Goal: Transaction & Acquisition: Download file/media

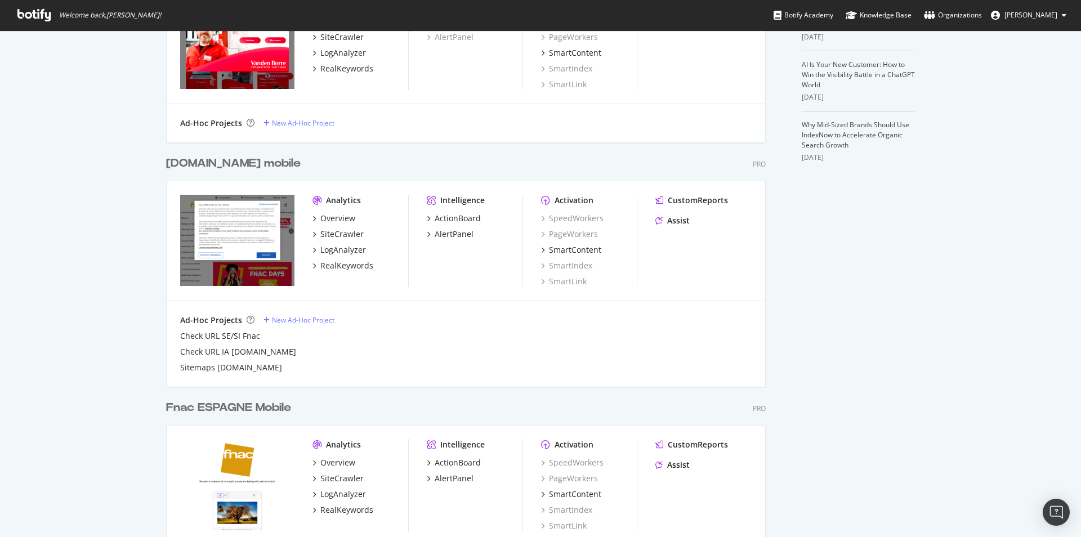
scroll to position [410, 0]
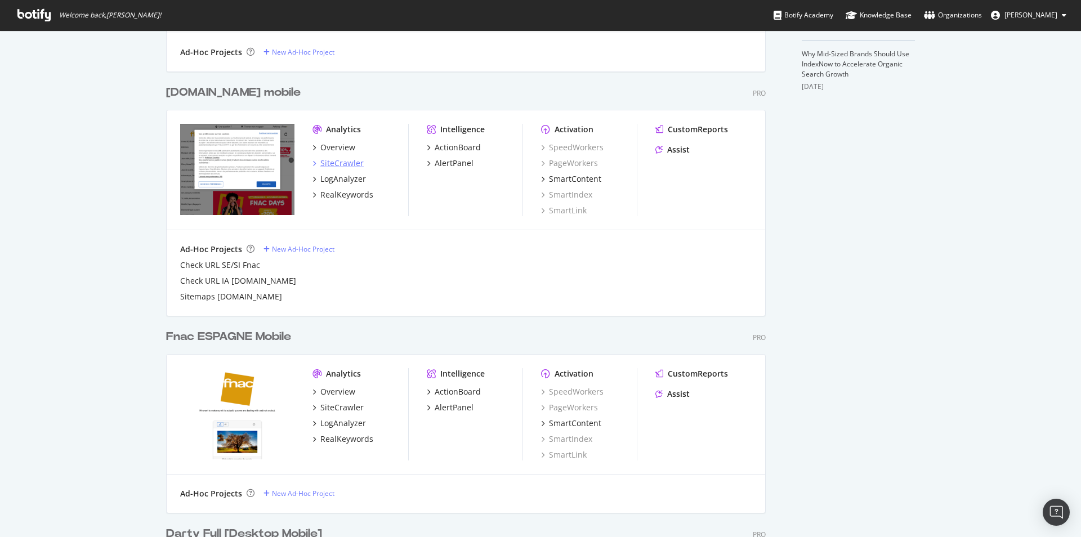
click at [335, 162] on div "SiteCrawler" at bounding box center [341, 163] width 43 height 11
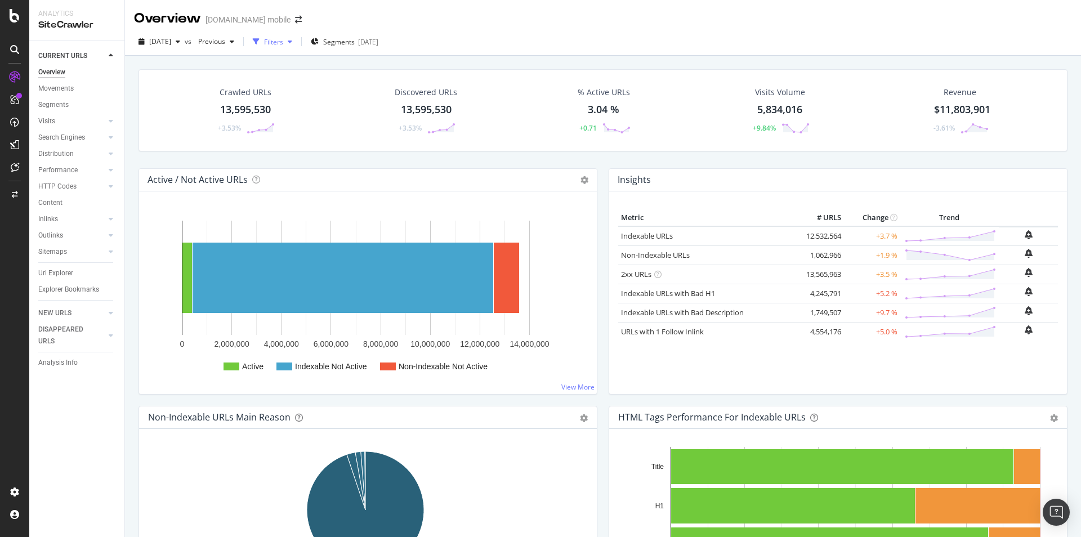
click at [283, 46] on div "Filters" at bounding box center [273, 42] width 19 height 10
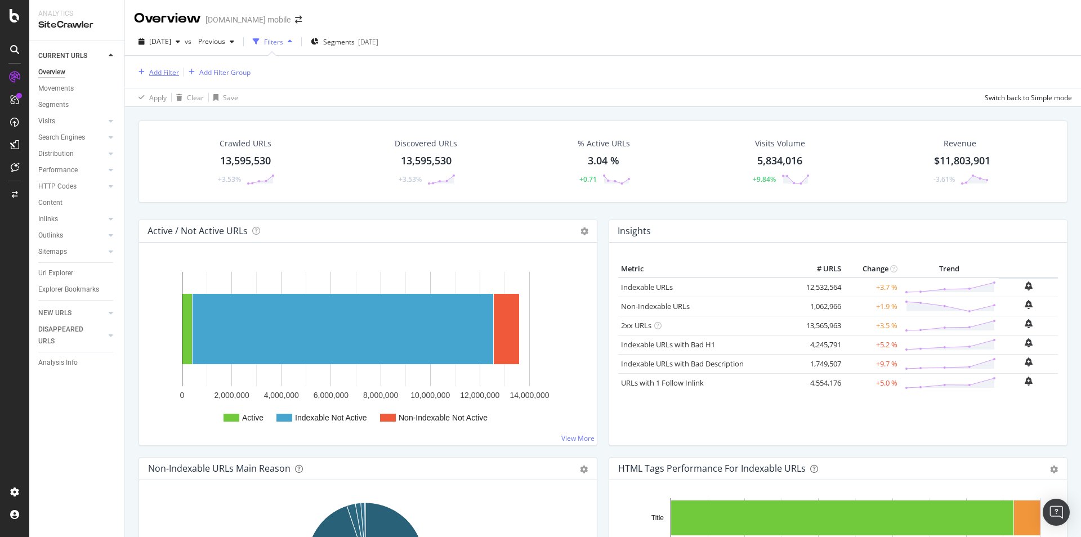
click at [168, 73] on div "Add Filter" at bounding box center [164, 73] width 30 height 10
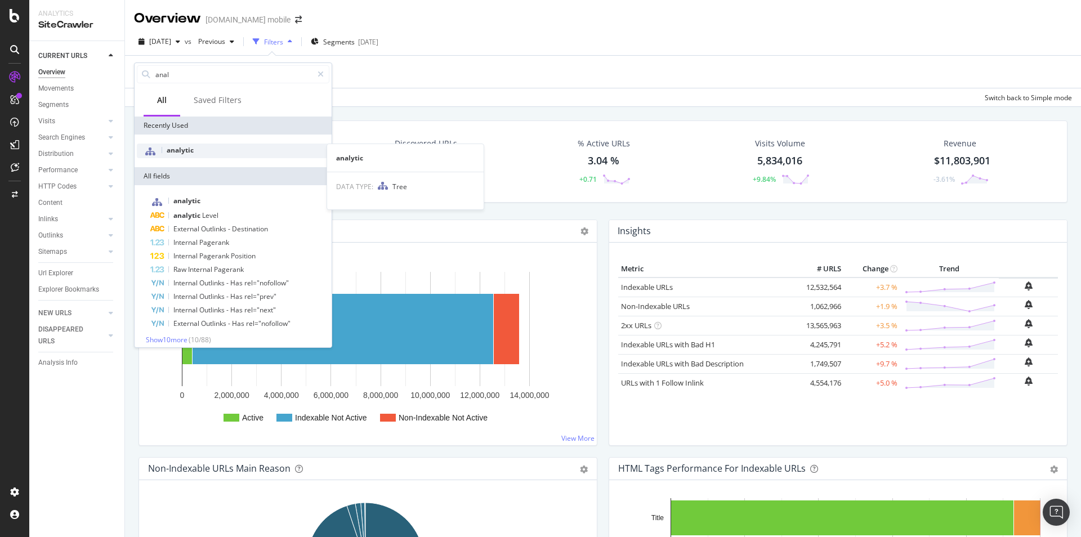
type input "anal"
click at [193, 152] on span "analytic" at bounding box center [180, 150] width 27 height 10
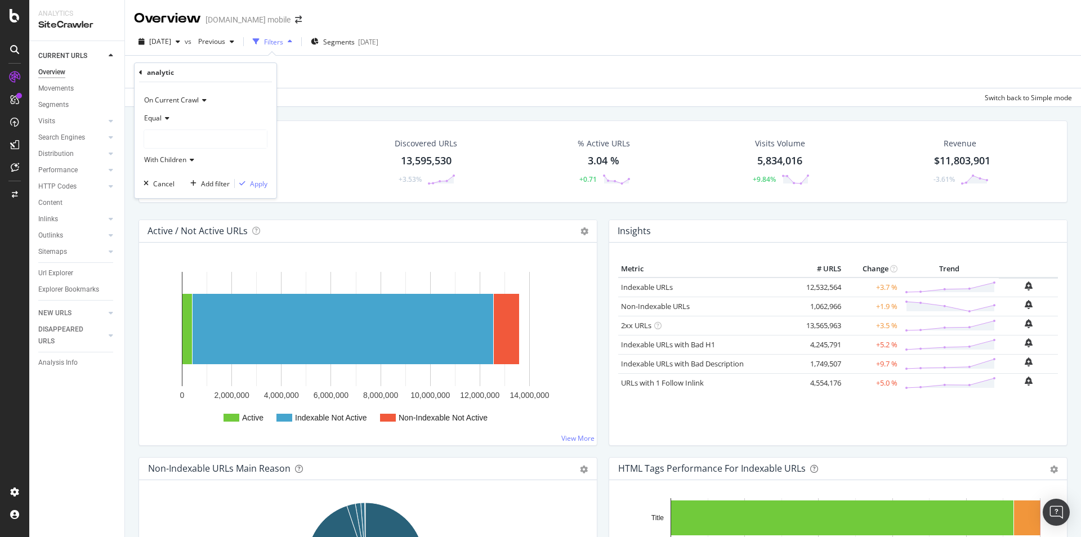
click at [169, 133] on div at bounding box center [205, 139] width 123 height 18
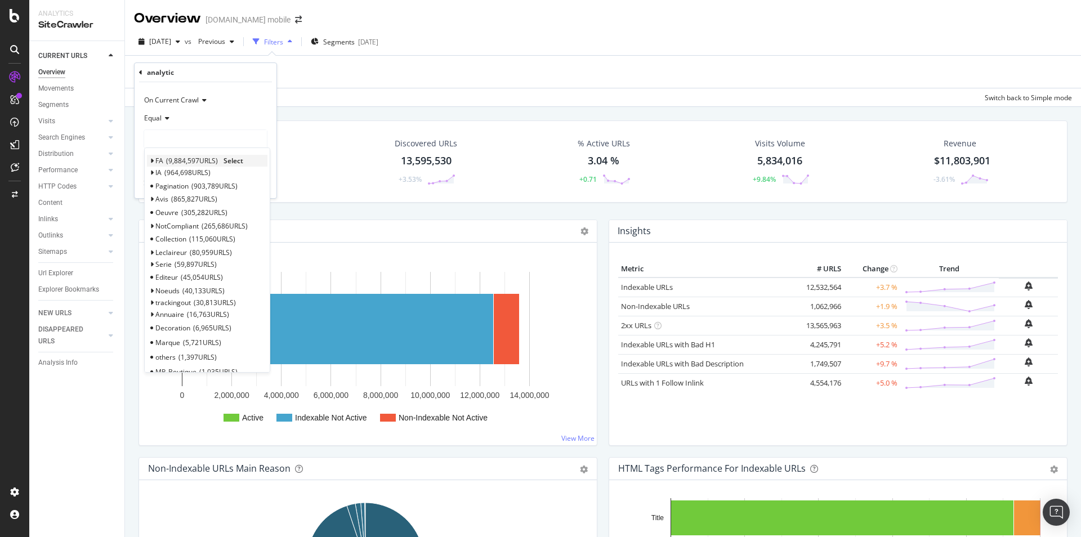
click at [234, 158] on span "Select" at bounding box center [233, 161] width 20 height 10
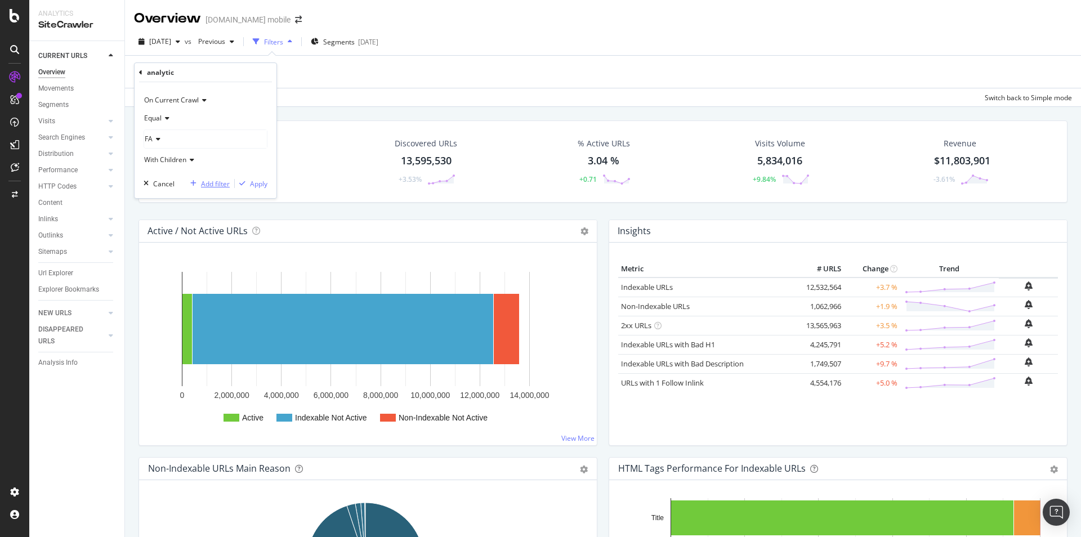
click at [205, 181] on div "Add filter" at bounding box center [215, 184] width 29 height 10
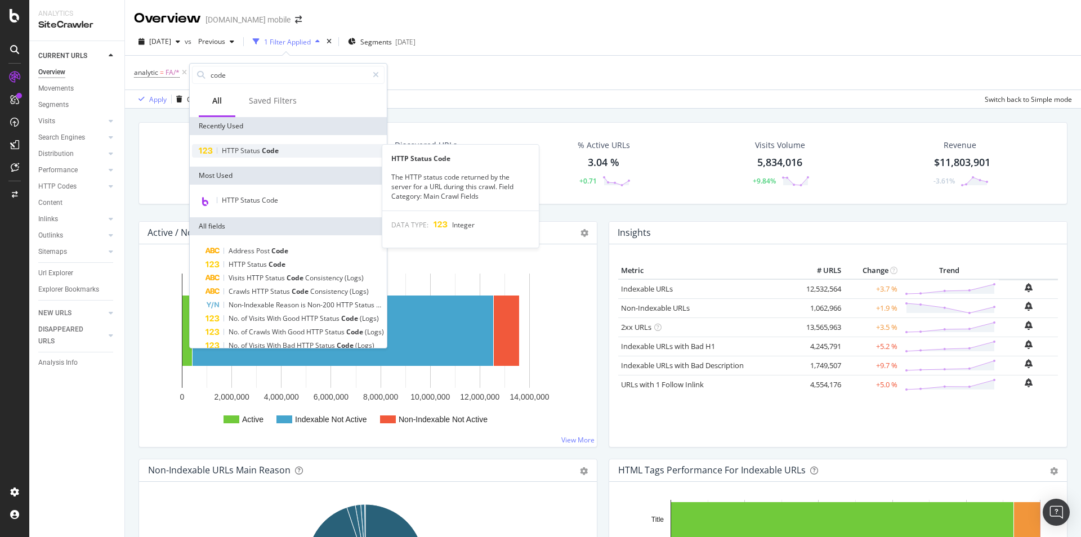
type input "code"
click at [301, 154] on div "HTTP Status Code" at bounding box center [288, 151] width 193 height 14
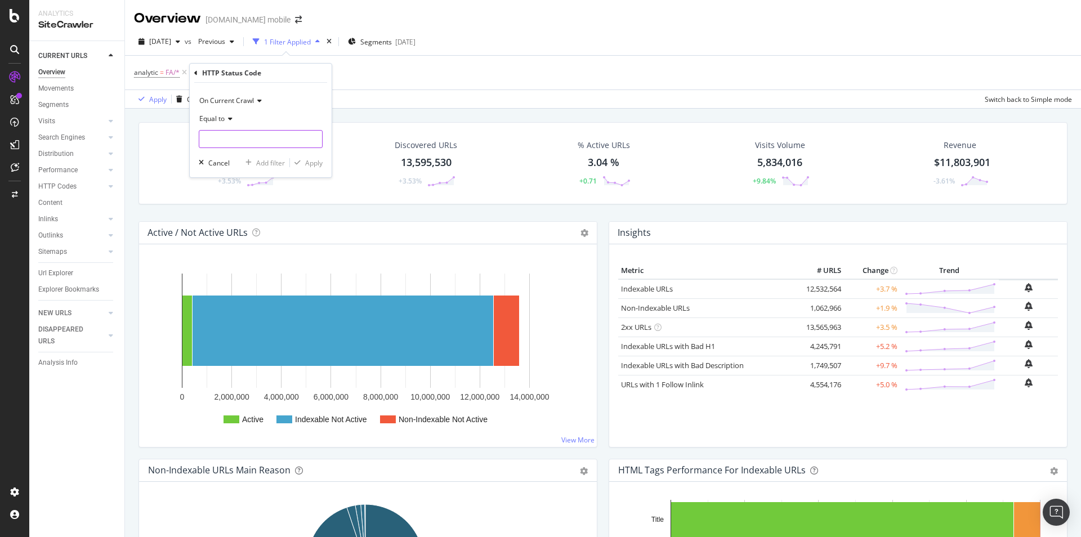
click at [248, 142] on input "number" at bounding box center [261, 139] width 124 height 18
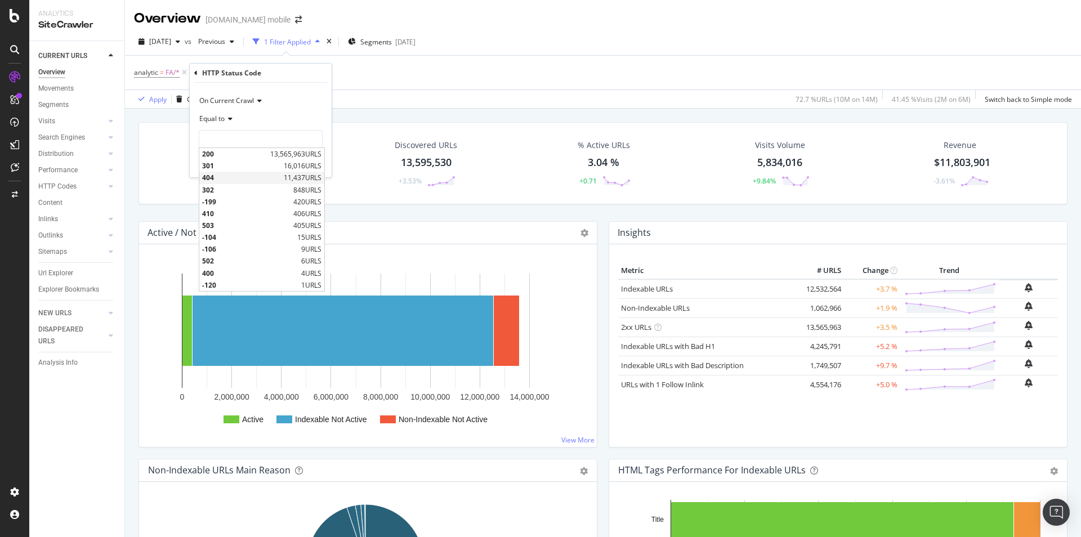
click at [223, 180] on span "404" at bounding box center [241, 178] width 79 height 10
type input "404"
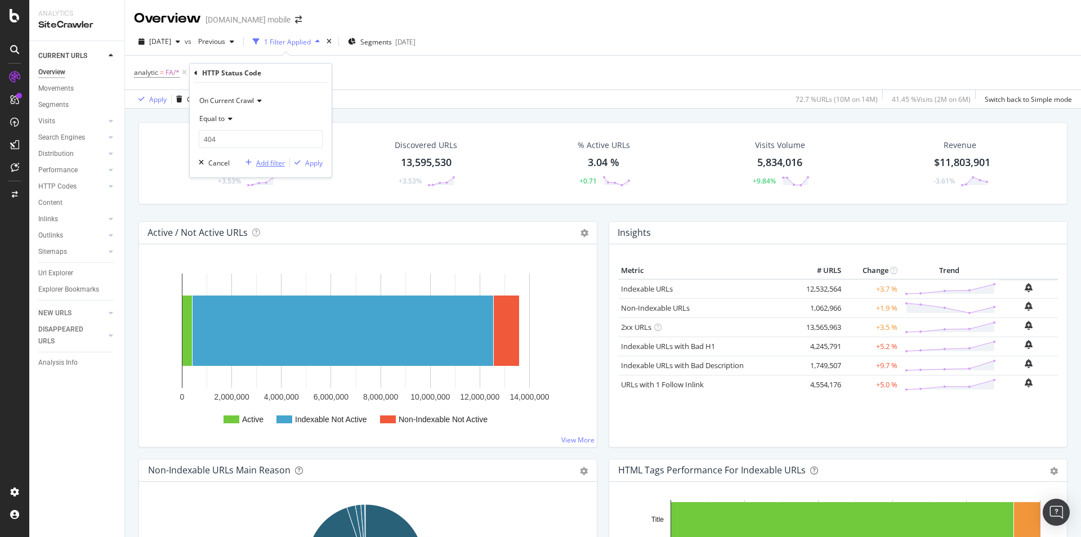
click at [267, 164] on div "Add filter" at bounding box center [270, 163] width 29 height 10
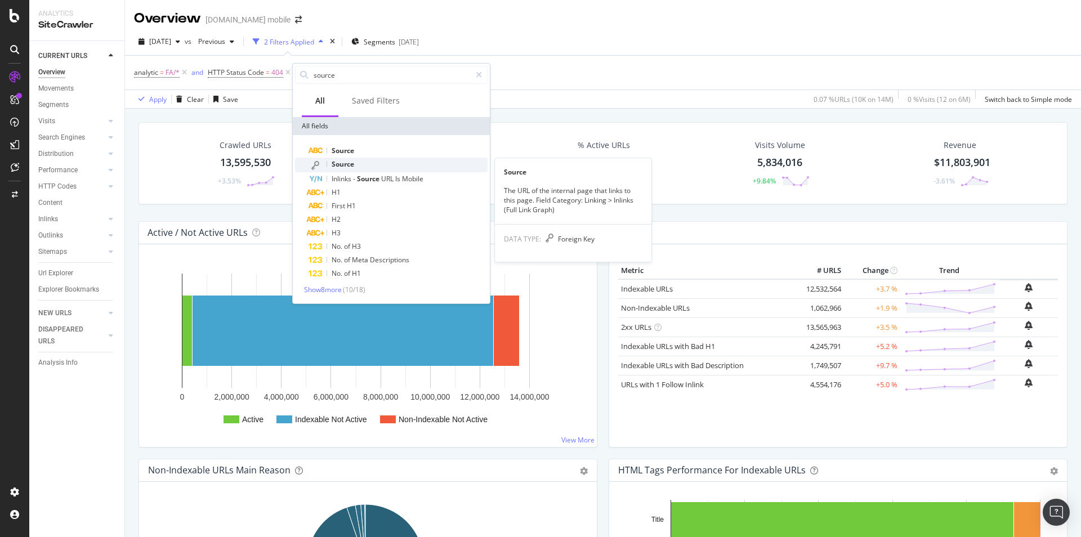
type input "source"
click at [339, 168] on span "Source" at bounding box center [343, 164] width 23 height 10
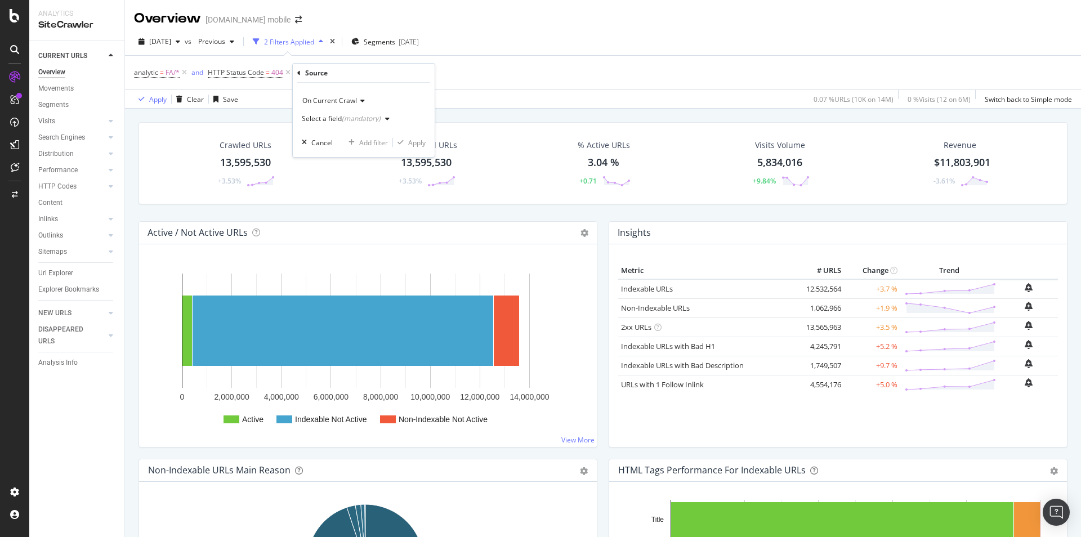
click at [338, 123] on div "Select a field (mandatory)" at bounding box center [348, 118] width 92 height 17
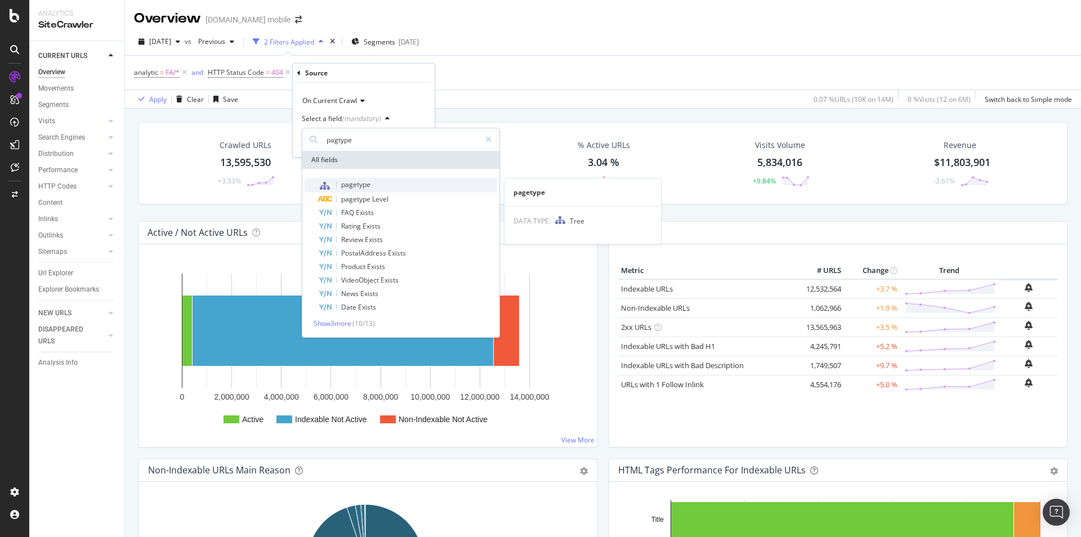
type input "pagtype"
click at [371, 184] on div "pagetype" at bounding box center [407, 185] width 179 height 15
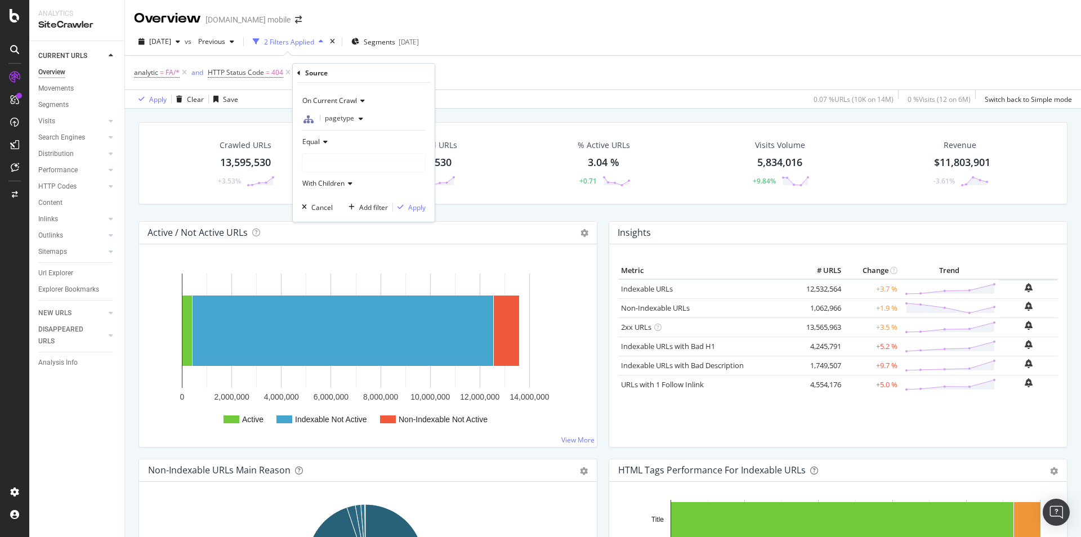
click at [321, 147] on div "Equal" at bounding box center [364, 142] width 124 height 18
click at [322, 145] on icon at bounding box center [324, 141] width 8 height 7
click at [462, 72] on div "analytic = FA/* and HTTP Status Code = 404 Add Filter Add Filter Group" at bounding box center [603, 73] width 938 height 34
click at [395, 75] on icon at bounding box center [397, 72] width 10 height 11
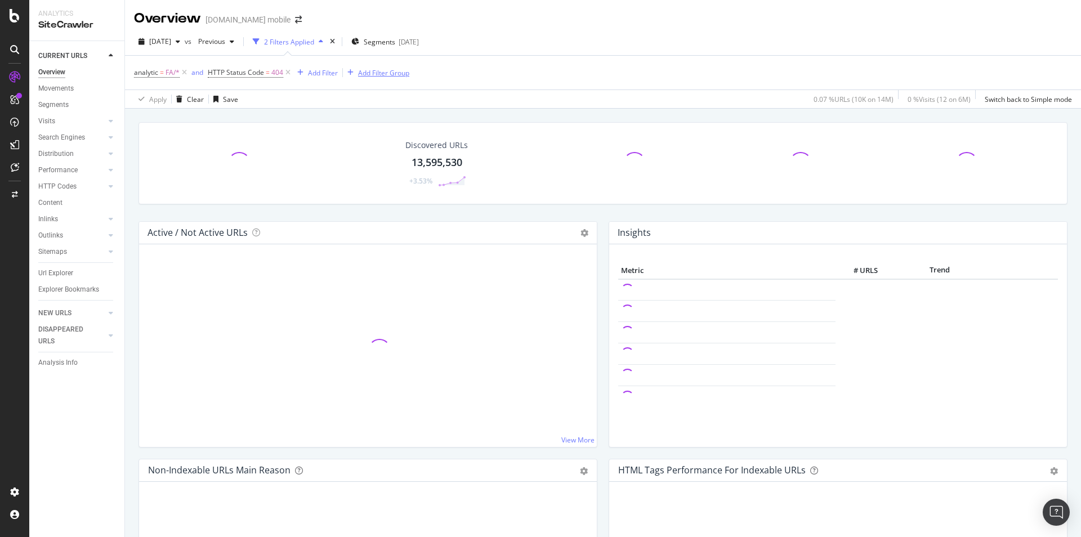
click at [375, 74] on div "Add Filter Group" at bounding box center [383, 73] width 51 height 10
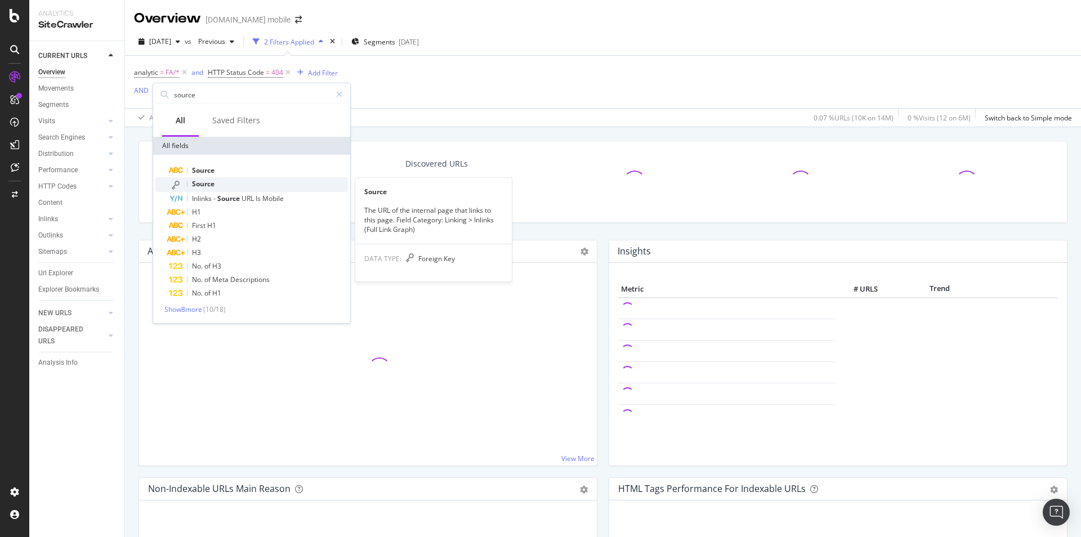
click at [220, 181] on div "Source" at bounding box center [258, 184] width 179 height 15
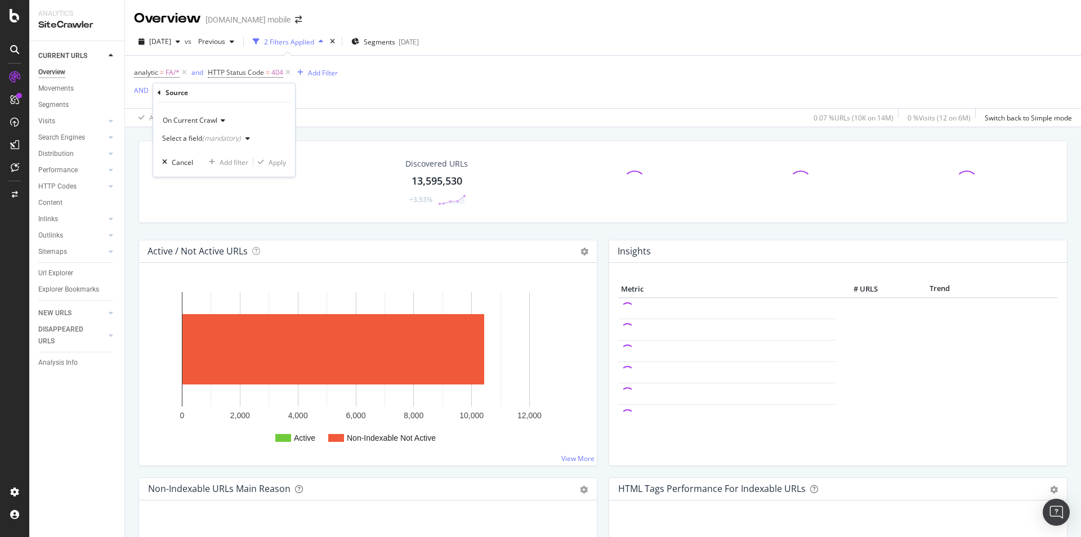
click at [194, 140] on div "Select a field (mandatory)" at bounding box center [201, 138] width 79 height 7
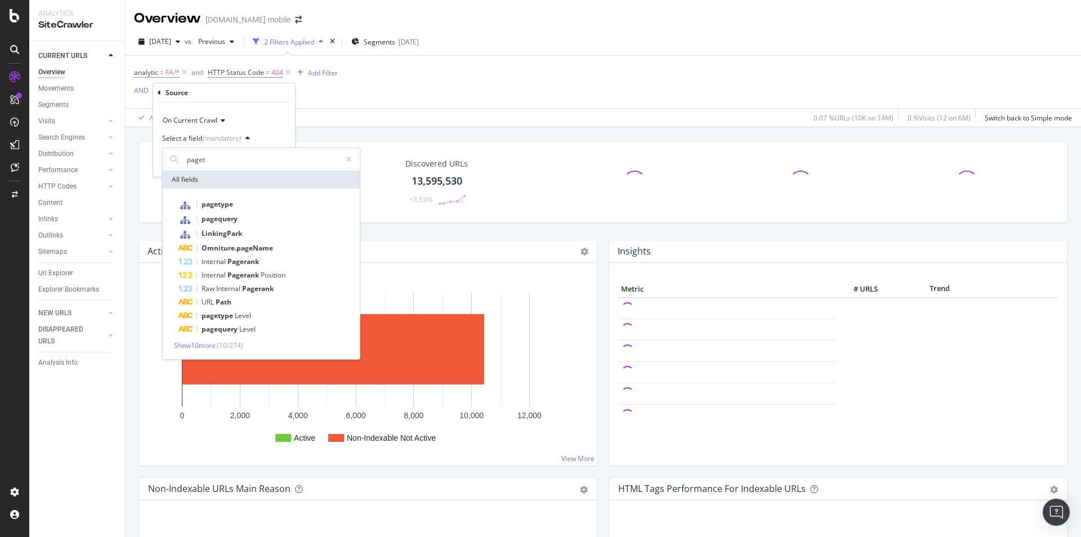
type input "pagety"
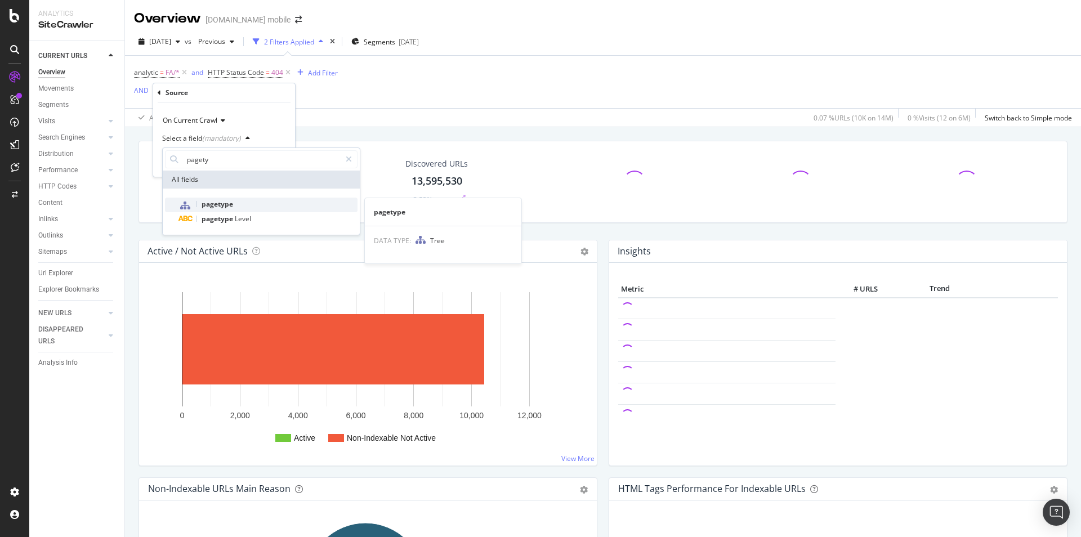
click at [206, 205] on span "pagetype" at bounding box center [218, 204] width 32 height 10
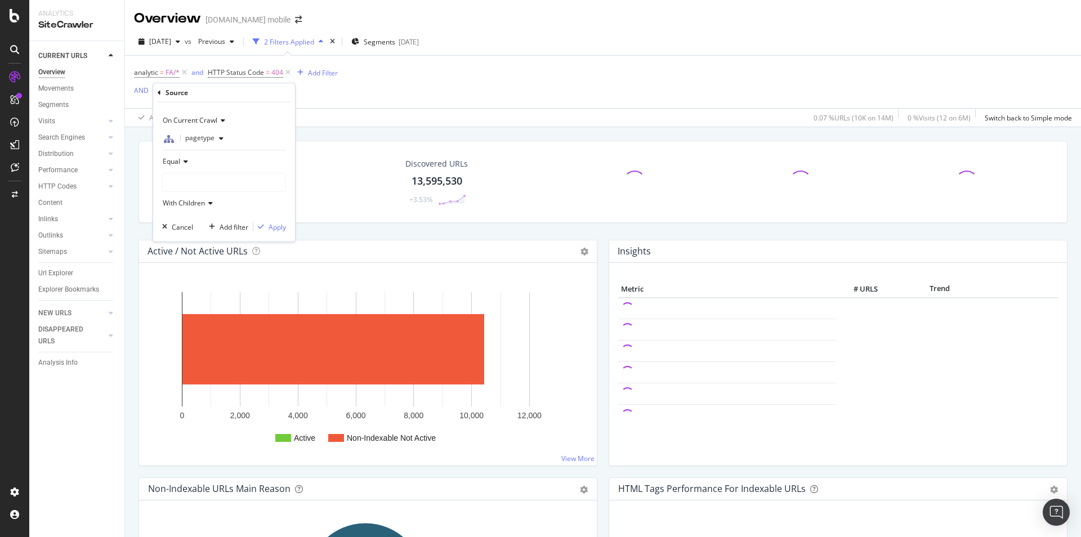
click at [187, 183] on div at bounding box center [224, 182] width 123 height 18
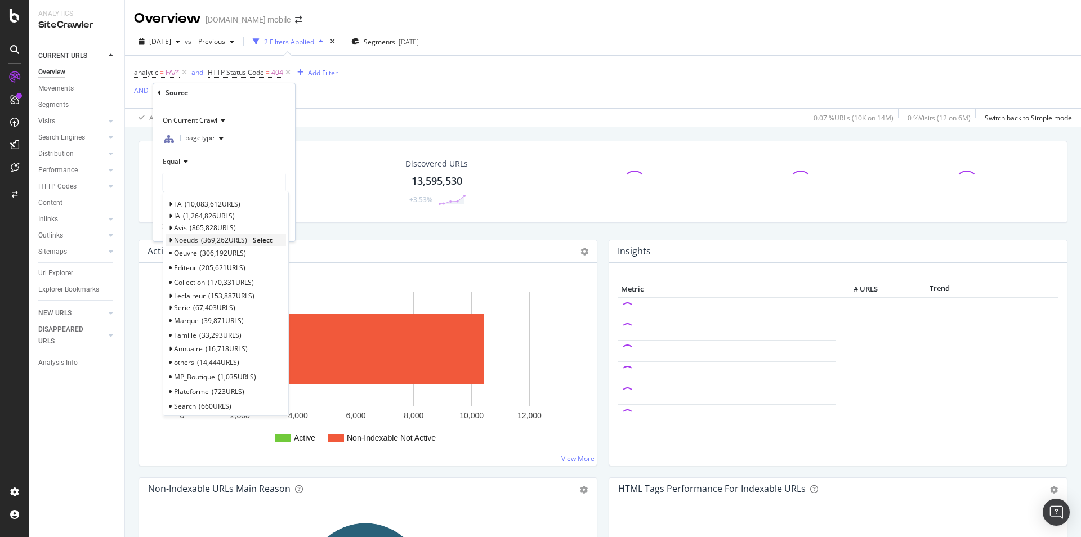
click at [261, 242] on span "Select" at bounding box center [263, 240] width 20 height 10
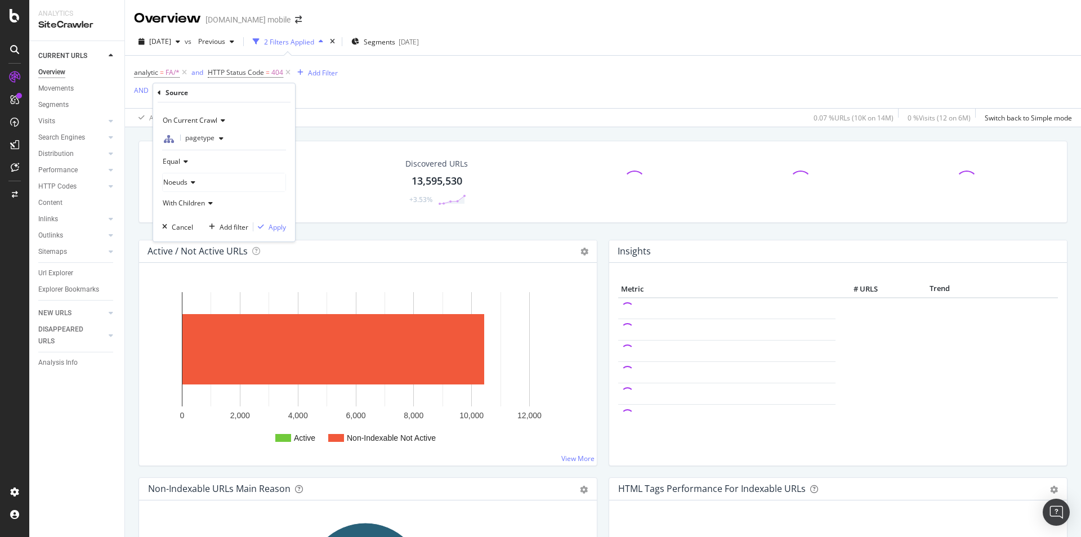
click at [189, 118] on span "On Current Crawl" at bounding box center [190, 120] width 55 height 10
click at [160, 96] on icon at bounding box center [159, 93] width 3 height 7
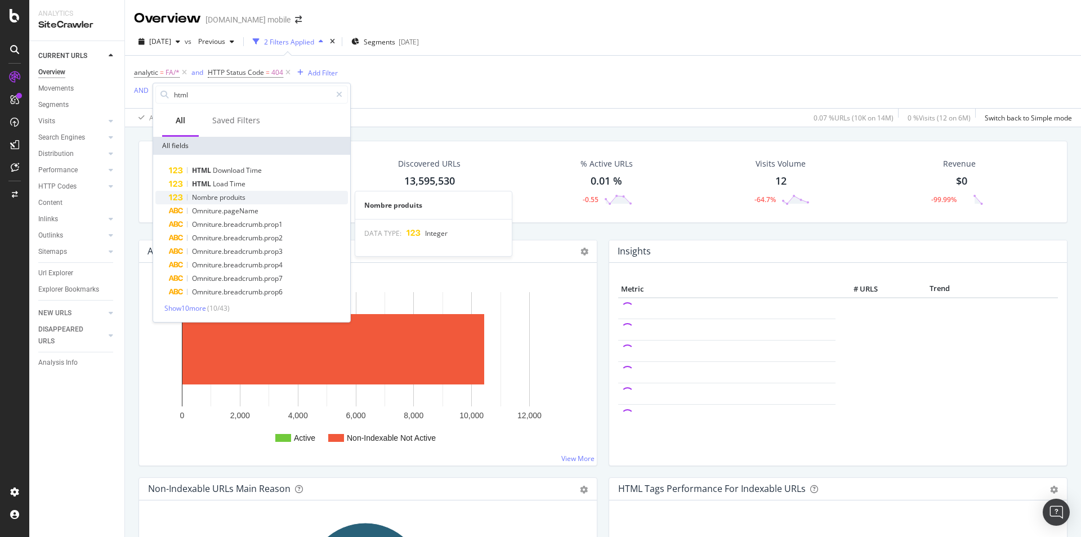
type input "html"
click at [240, 200] on span "produits" at bounding box center [233, 198] width 26 height 10
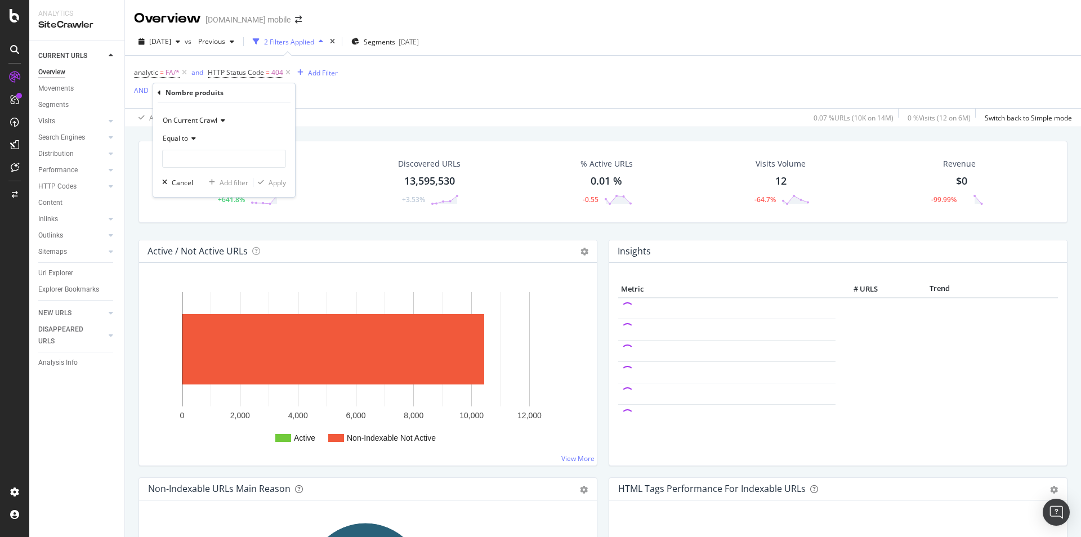
click at [196, 145] on div "Equal to" at bounding box center [224, 138] width 124 height 18
click at [191, 220] on span "Greater than" at bounding box center [188, 221] width 41 height 10
type input "1"
click at [273, 157] on input "1" at bounding box center [224, 159] width 124 height 18
click at [276, 184] on div "Apply" at bounding box center [277, 183] width 17 height 10
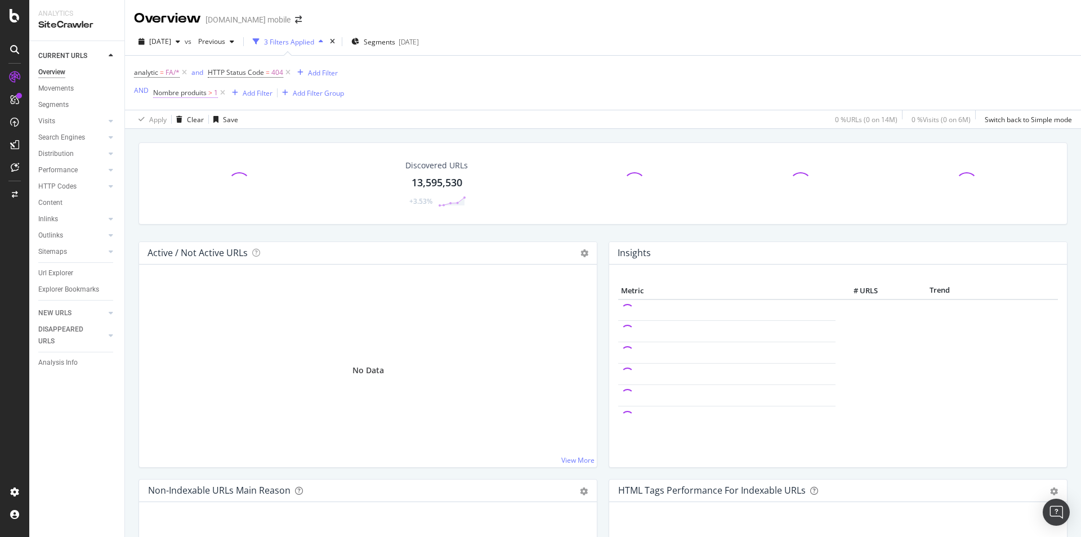
click at [189, 94] on span "Nombre produits" at bounding box center [179, 93] width 53 height 10
click at [160, 93] on icon at bounding box center [159, 92] width 3 height 7
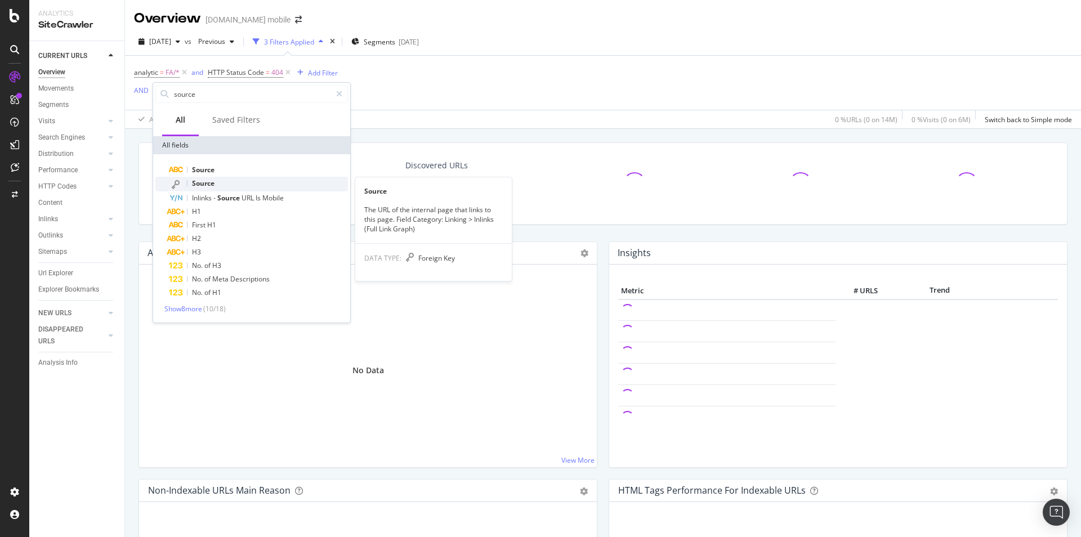
type input "source"
click at [202, 178] on div "Source" at bounding box center [258, 184] width 179 height 15
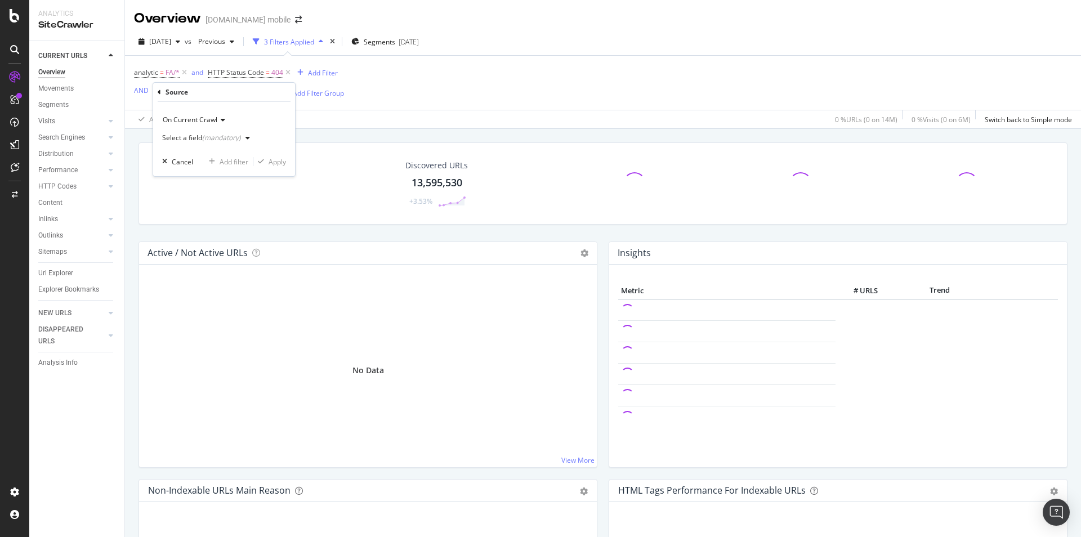
click at [184, 137] on div "Select a field (mandatory)" at bounding box center [201, 138] width 79 height 7
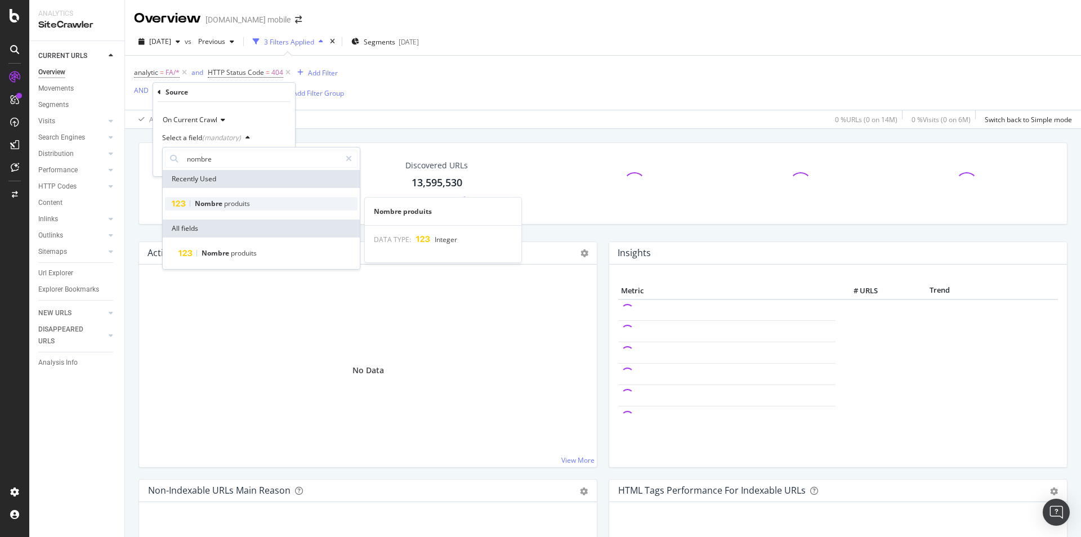
type input "nombre"
click at [196, 203] on span "Nombre" at bounding box center [209, 204] width 29 height 10
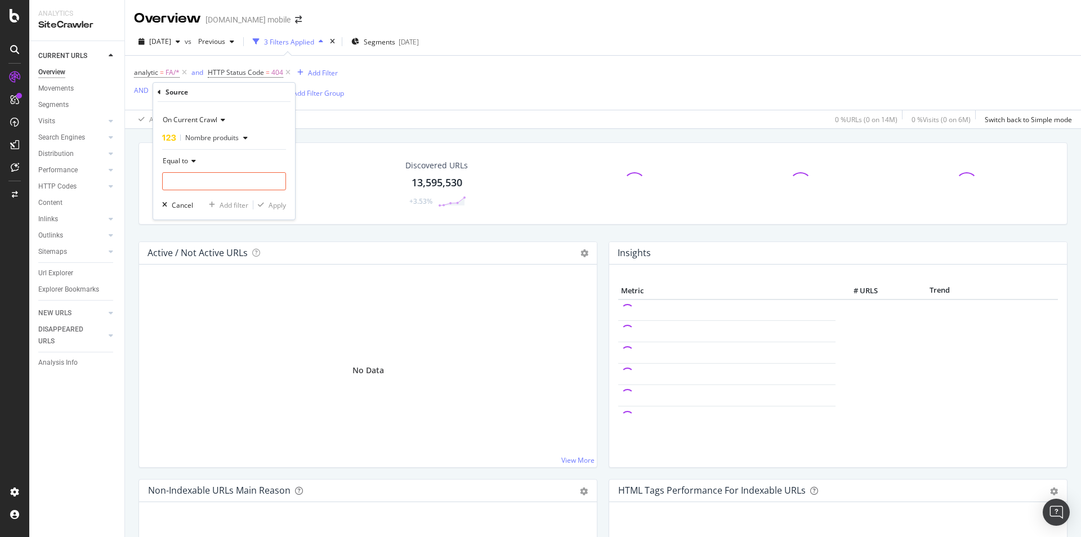
click at [193, 160] on icon at bounding box center [192, 161] width 8 height 7
click at [216, 237] on div "Greater than" at bounding box center [225, 242] width 120 height 15
type input "1"
click at [276, 180] on input "1" at bounding box center [224, 181] width 124 height 18
click at [271, 200] on div "Apply" at bounding box center [277, 205] width 17 height 10
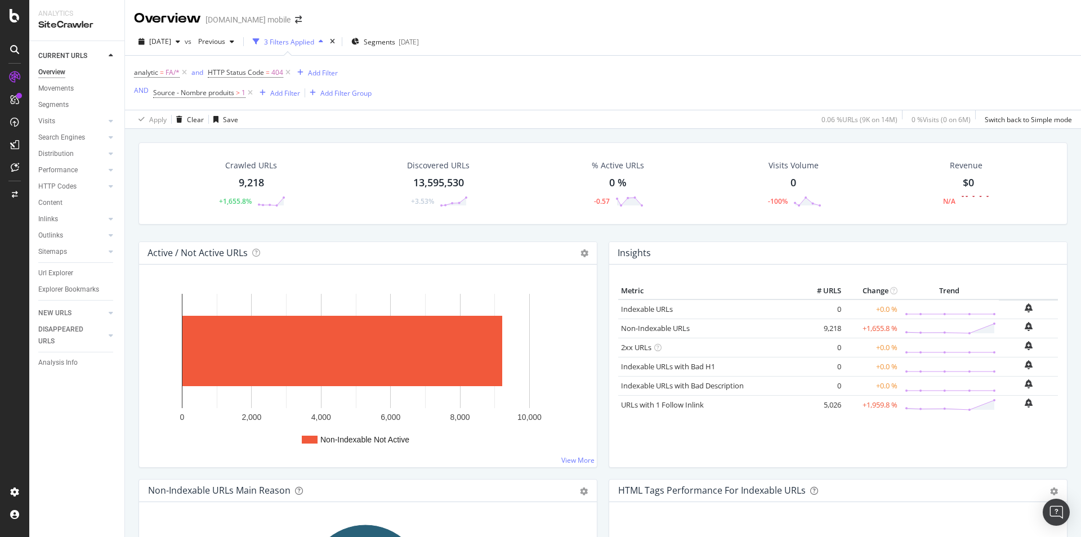
click at [61, 271] on div "Url Explorer" at bounding box center [55, 273] width 35 height 12
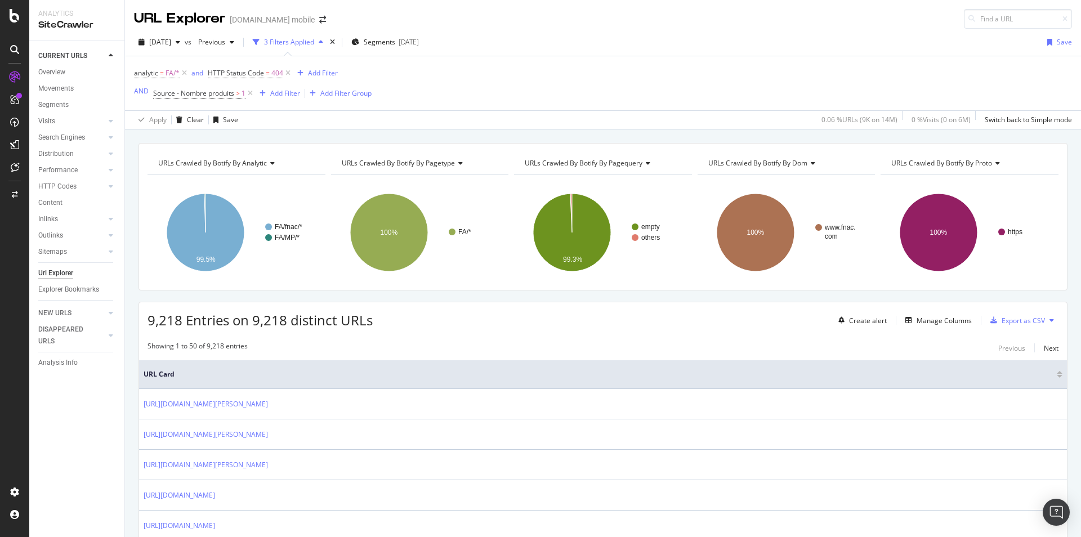
click at [722, 57] on div "analytic = FA/* and HTTP Status Code = 404 Add Filter AND Source - Nombre produ…" at bounding box center [603, 83] width 938 height 54
click at [942, 324] on div "Manage Columns" at bounding box center [943, 321] width 55 height 10
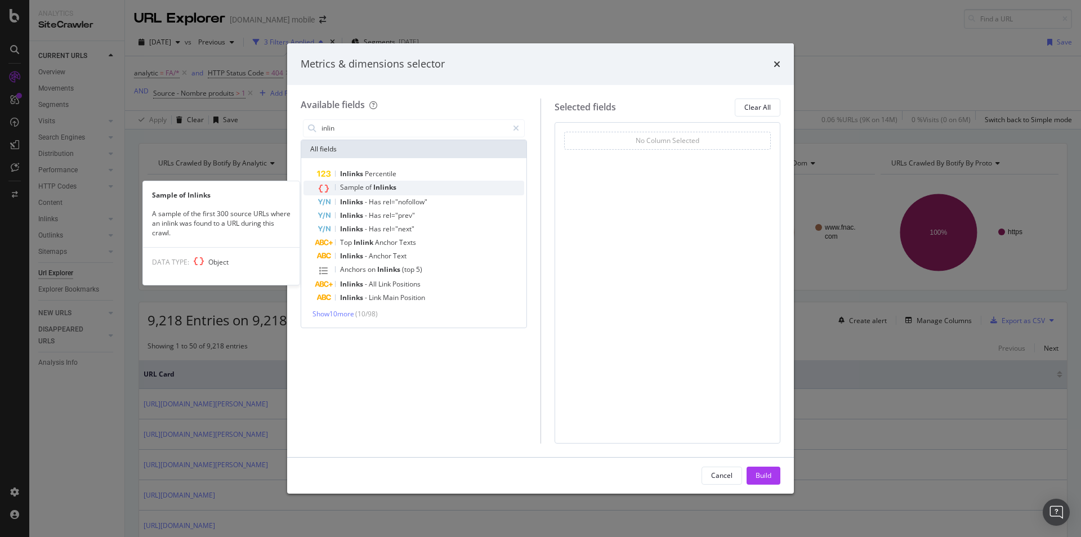
type input "inlin"
click at [362, 187] on span "Sample" at bounding box center [352, 187] width 25 height 10
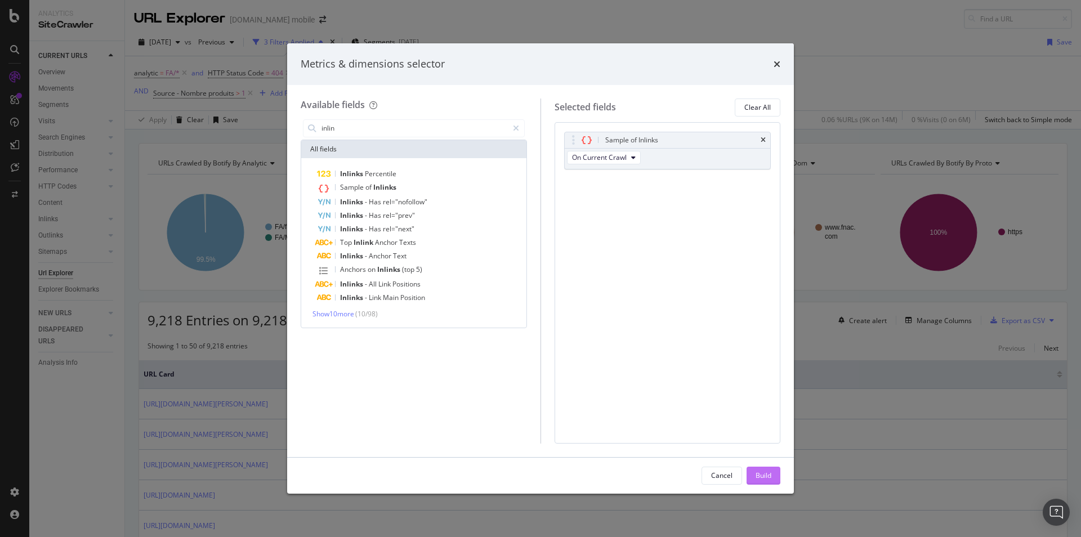
click at [772, 477] on button "Build" at bounding box center [763, 476] width 34 height 18
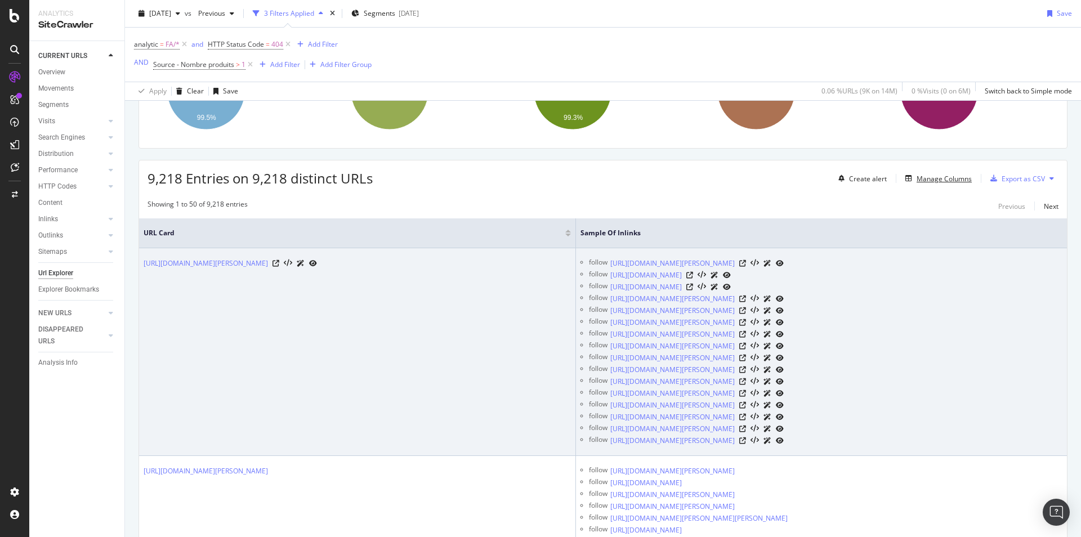
scroll to position [138, 0]
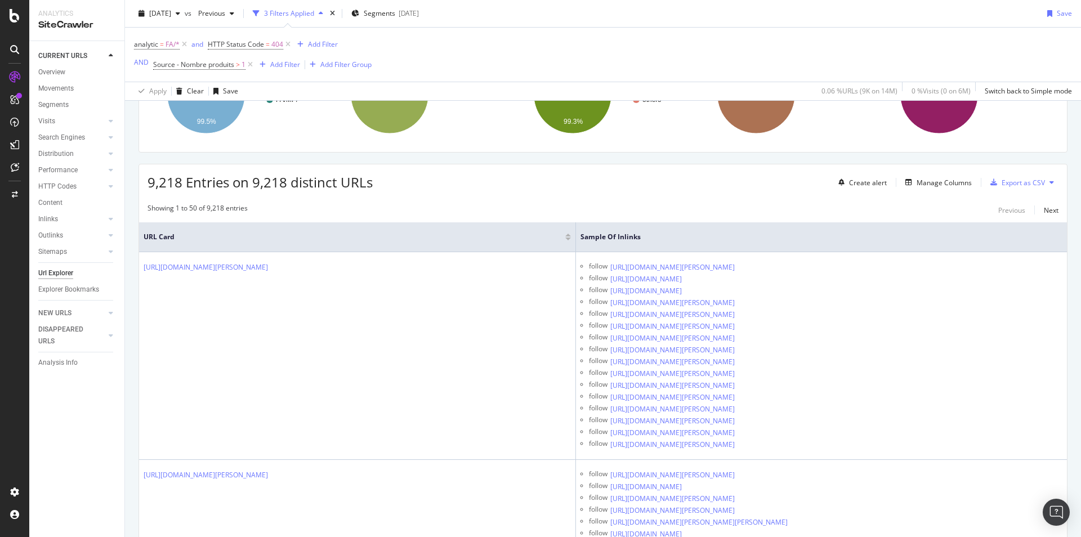
click at [1049, 183] on icon at bounding box center [1051, 182] width 5 height 7
click at [1011, 184] on div "Export as CSV" at bounding box center [1023, 183] width 43 height 10
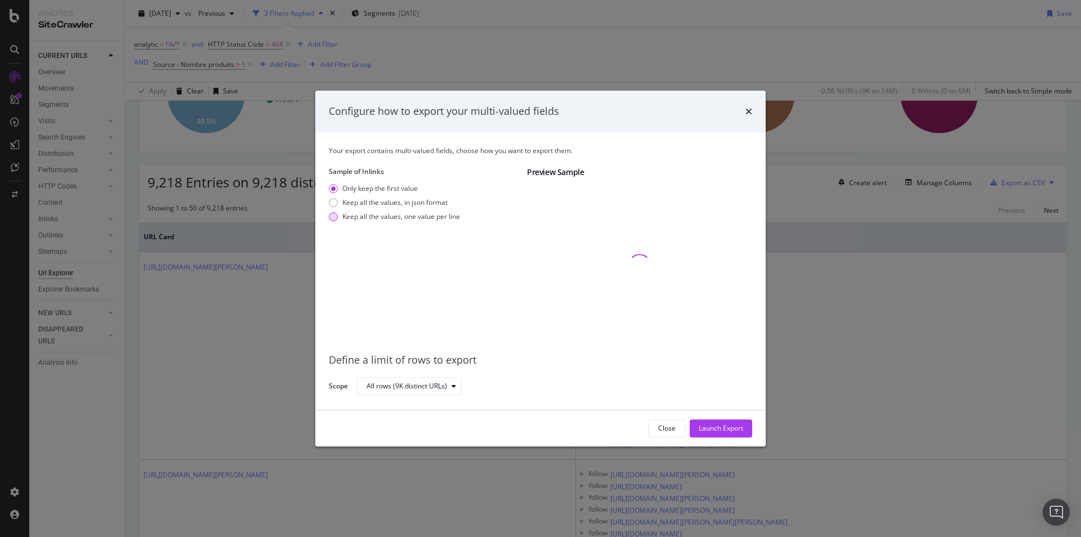
click at [397, 217] on div "Keep all the values, one value per line" at bounding box center [401, 217] width 118 height 10
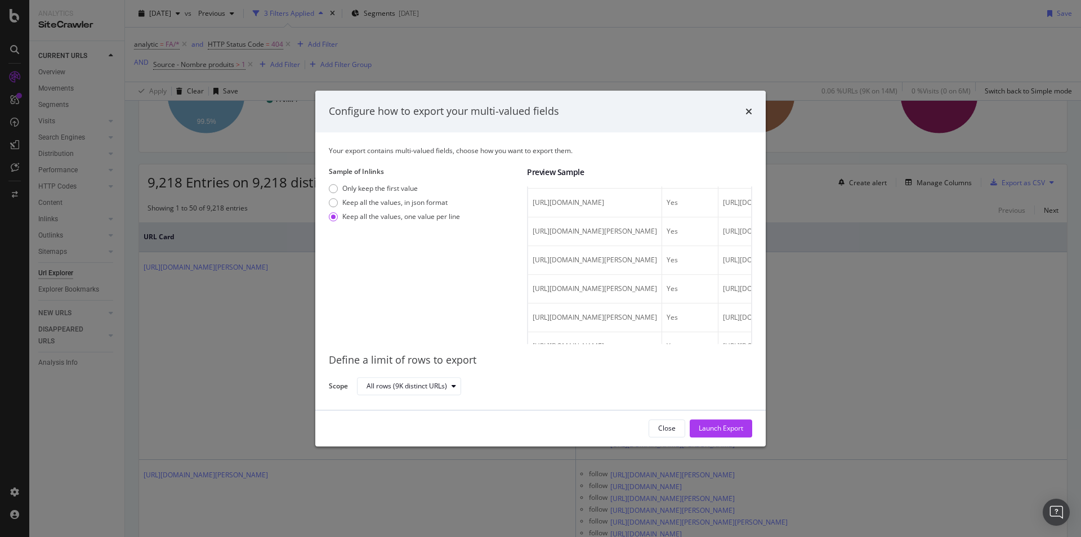
scroll to position [1133, 0]
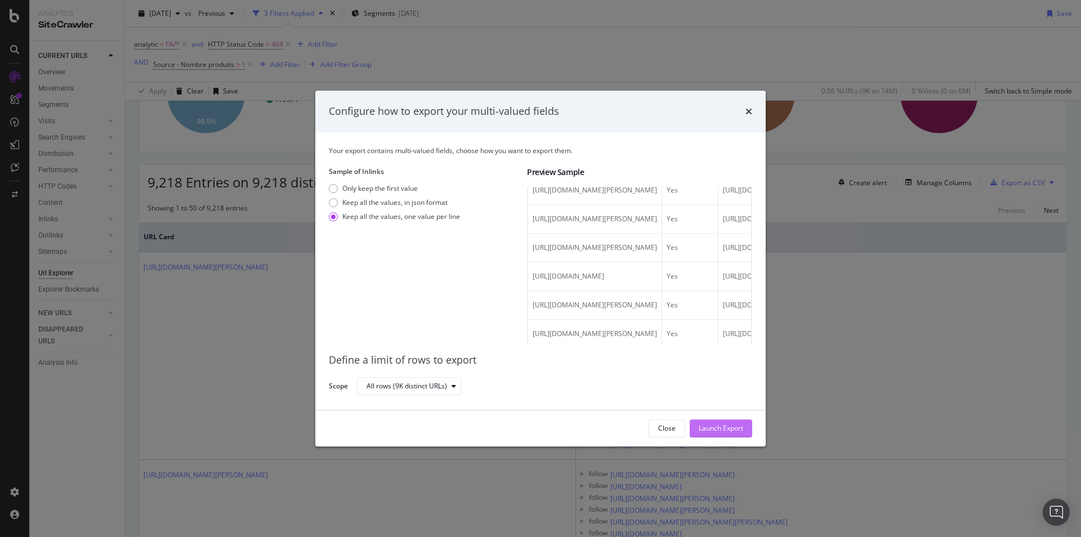
click at [723, 432] on div "Launch Export" at bounding box center [721, 428] width 44 height 10
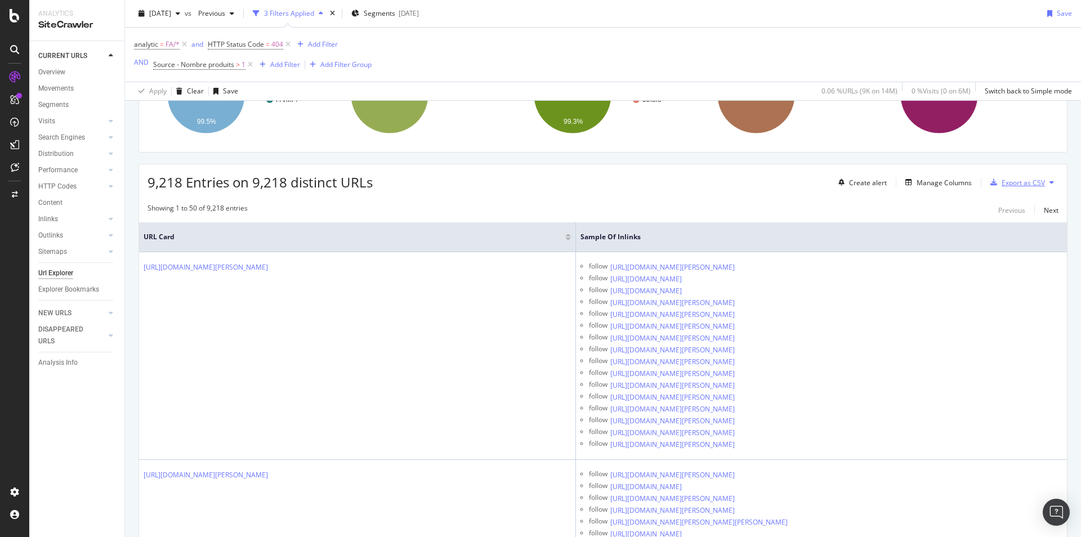
scroll to position [138, 0]
click at [51, 196] on div "DataExports" at bounding box center [64, 194] width 44 height 11
